Goal: Find specific page/section: Find specific page/section

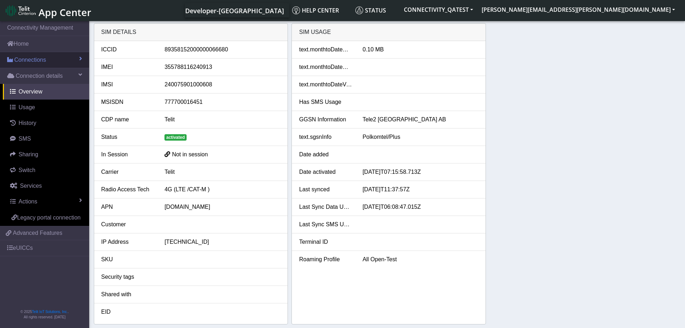
click at [42, 57] on span "Connections" at bounding box center [30, 60] width 32 height 9
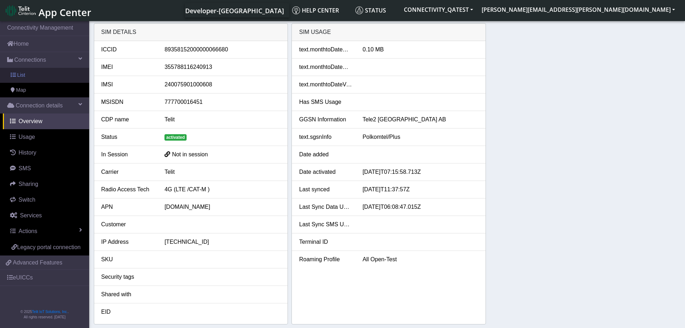
click at [34, 80] on link "List" at bounding box center [44, 75] width 89 height 15
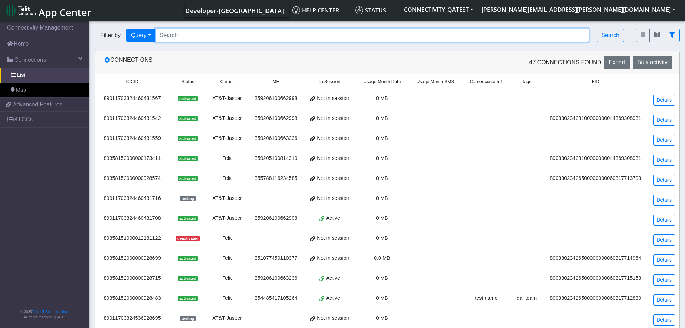
click at [219, 36] on input "Search..." at bounding box center [372, 36] width 434 height 14
paste input "89358152000003997097"
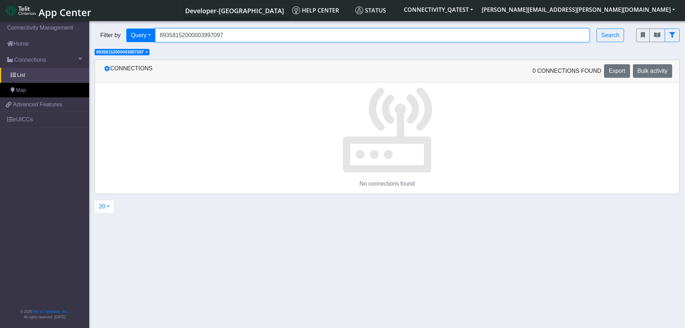
drag, startPoint x: 229, startPoint y: 36, endPoint x: 152, endPoint y: 36, distance: 77.0
click at [155, 36] on input "89358152000003997097" at bounding box center [372, 36] width 434 height 14
paste input "691"
type input "89358152000003996917"
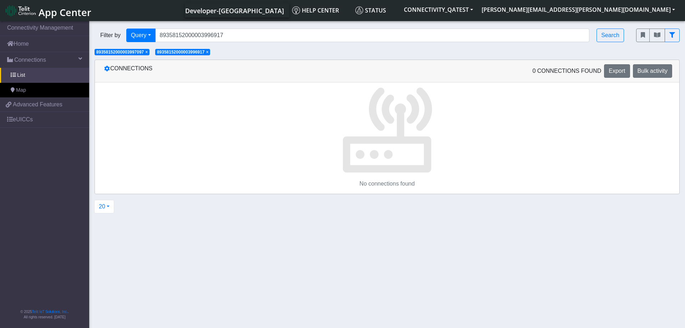
click at [148, 53] on span "×" at bounding box center [146, 52] width 2 height 5
